Goal: Transaction & Acquisition: Book appointment/travel/reservation

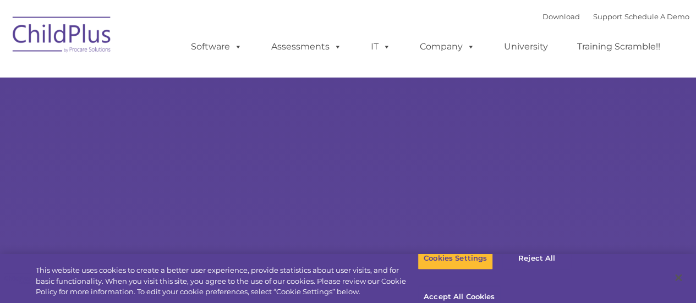
select select "MEDIUM"
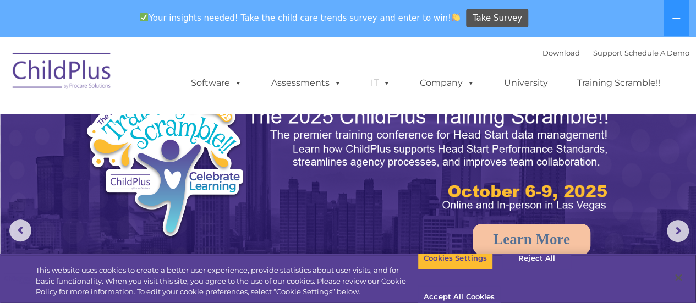
scroll to position [23, 0]
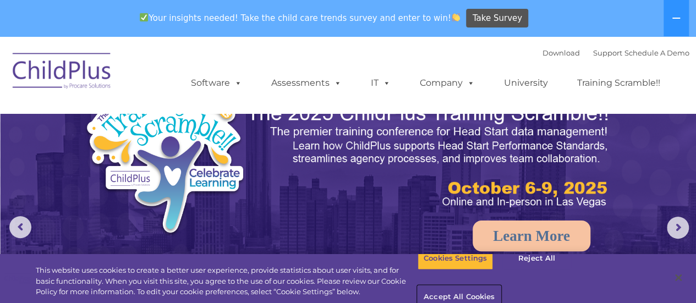
click at [501, 286] on button "Accept All Cookies" at bounding box center [459, 297] width 83 height 23
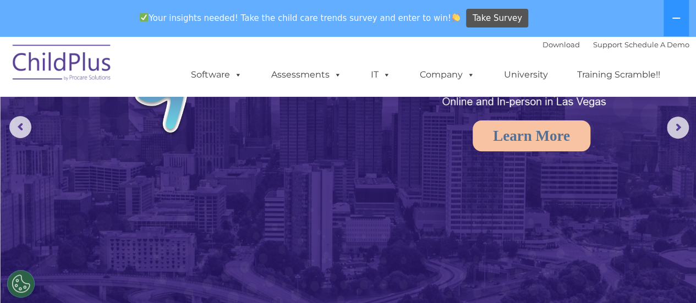
scroll to position [79, 0]
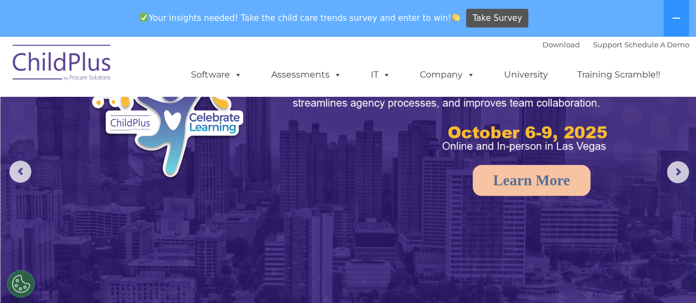
click at [675, 174] on rs-arrow at bounding box center [678, 172] width 22 height 22
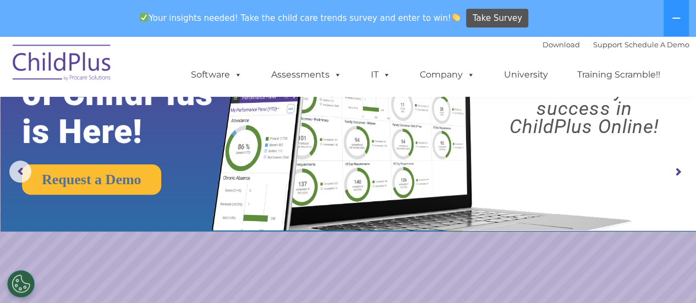
click at [674, 178] on rs-arrow at bounding box center [678, 172] width 22 height 22
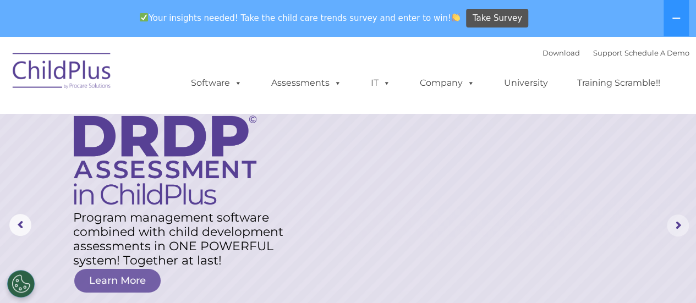
scroll to position [0, 0]
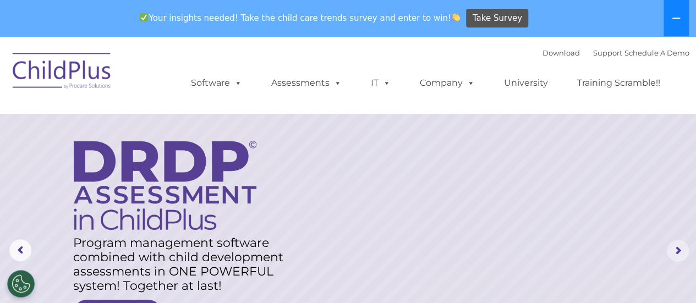
click at [676, 18] on icon at bounding box center [677, 18] width 8 height 1
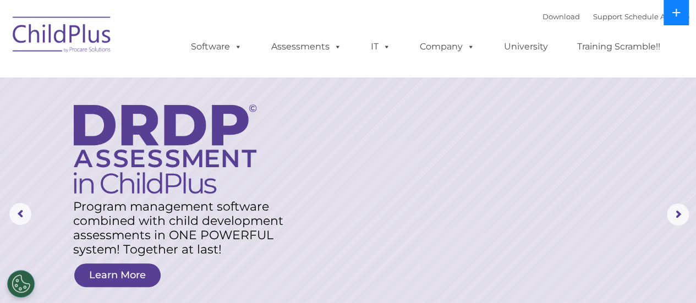
click at [674, 18] on button at bounding box center [676, 12] width 25 height 25
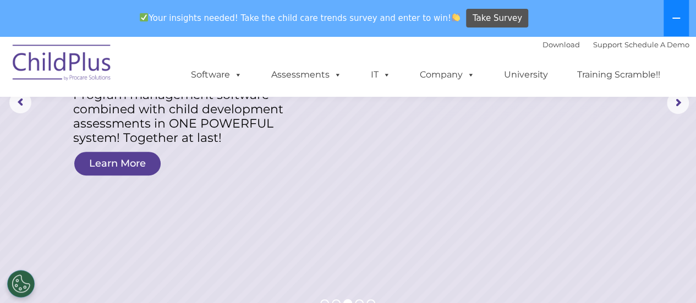
scroll to position [157, 0]
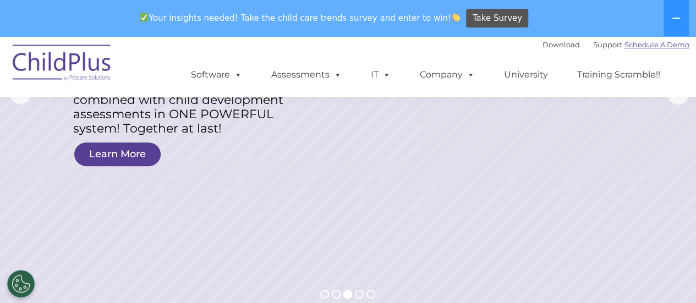
click at [666, 43] on link "Schedule A Demo" at bounding box center [657, 44] width 65 height 9
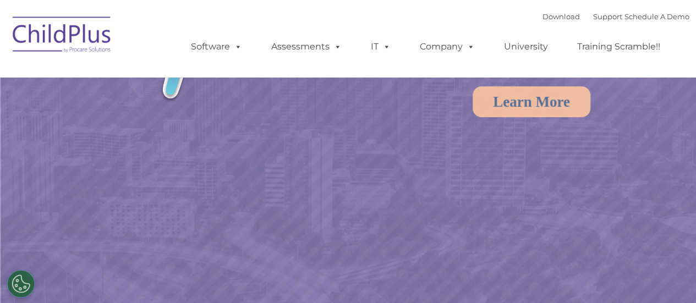
select select "MEDIUM"
